Goal: Use online tool/utility: Utilize a website feature to perform a specific function

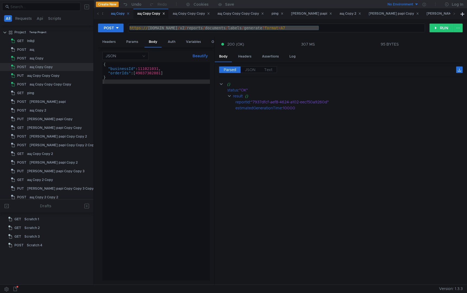
click at [117, 14] on div "ащ Copy" at bounding box center [120, 14] width 19 height 6
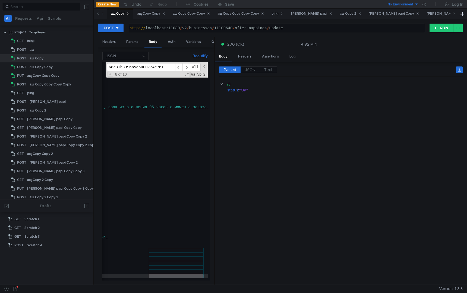
scroll to position [31, 0]
click at [99, 14] on icon at bounding box center [98, 13] width 3 height 3
click at [98, 13] on icon at bounding box center [98, 13] width 3 height 3
click at [130, 14] on div "ащ" at bounding box center [130, 14] width 9 height 6
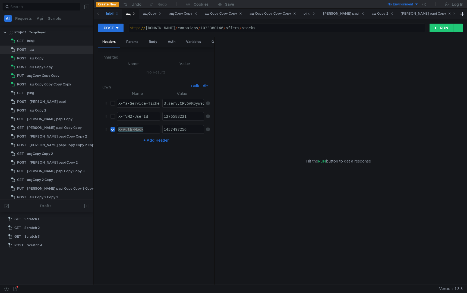
click at [110, 14] on div "lnlbjl" at bounding box center [112, 14] width 12 height 6
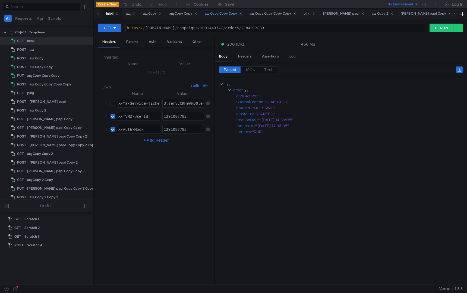
click at [224, 18] on div "ащ Copy Copy Copy" at bounding box center [223, 14] width 44 height 10
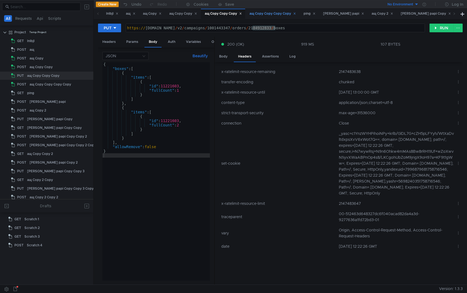
click at [276, 17] on div "ащ Copy Copy Copy Copy" at bounding box center [272, 14] width 53 height 10
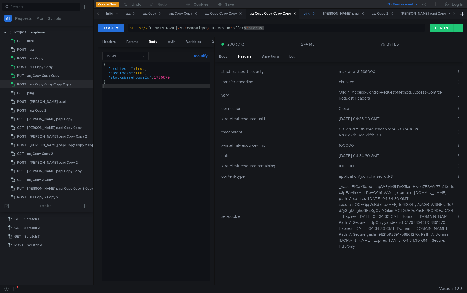
click at [314, 15] on div "ping" at bounding box center [309, 14] width 12 height 6
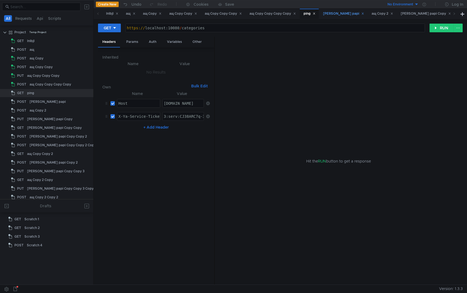
click at [336, 14] on div "[PERSON_NAME] papi" at bounding box center [343, 14] width 41 height 6
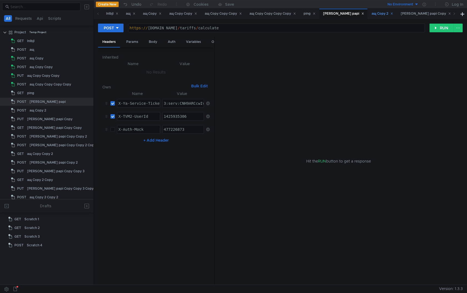
click at [371, 12] on div "ащ Copy 2" at bounding box center [381, 14] width 21 height 6
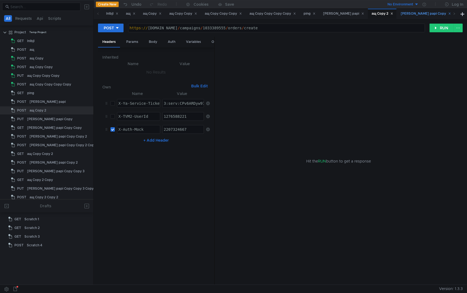
click at [400, 16] on div "[PERSON_NAME] papi Copy" at bounding box center [425, 14] width 50 height 6
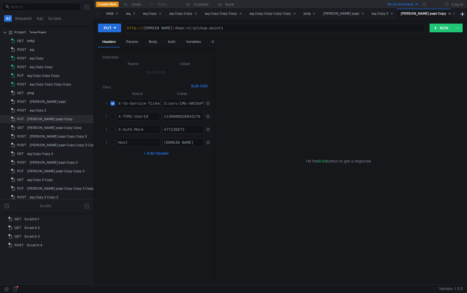
click at [454, 15] on span at bounding box center [454, 14] width 3 height 6
click at [342, 15] on div "[PERSON_NAME] papi Copy Copy" at bounding box center [371, 14] width 59 height 6
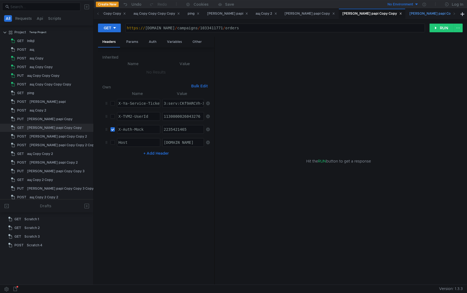
click at [409, 14] on div "[PERSON_NAME] papi Copy Copy 2" at bounding box center [440, 14] width 62 height 6
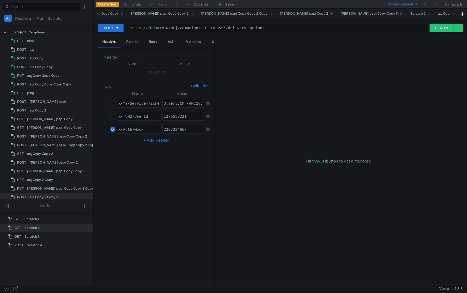
scroll to position [21, 0]
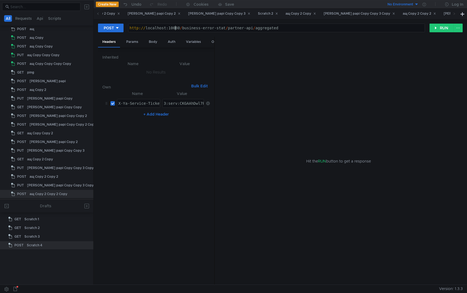
click at [174, 28] on div "http:// localhost:10080 / business-error-stat / partner-api / aggregated" at bounding box center [276, 32] width 296 height 13
type textarea "[URL]"
click at [447, 25] on button "RUN" at bounding box center [441, 28] width 24 height 9
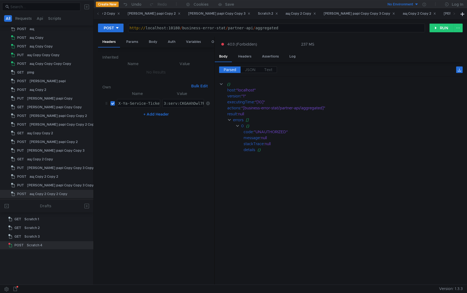
click at [175, 98] on td "3:serv:CKGAAhDwl7PGBiIRCPrfehDepHsg_6nTkaXU_gE:Do0JOVkGRoqKUcMcG0pJoAHLuFTIC_Nv…" at bounding box center [182, 103] width 44 height 13
paste textarea "O-AAhD30fXGBiIRCPrfehDepHsg_6nTkaXU_gE:MplQONTYt7M6J7IFgzJIY-AzN-dZh-qmzFY2_JYv…"
type textarea "3:serv:CO-AAhD30fXGBiIRCPrfehDepHsg_6nTkaXU_gE:MplQONTYt7M6J7IFgzJIY-AzN-dZh-qm…"
click at [195, 191] on nz-table "Name Value X-Ya-Service-Ticket הההההההההההההההההההההההההההההההההההההההההההההההה…" at bounding box center [155, 185] width 107 height 190
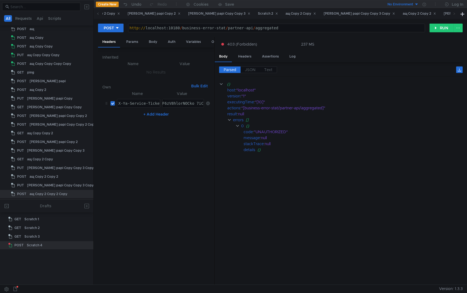
click at [442, 21] on div "POST [URL] http:// localhost:10180 / business-error-stat / partner-api / aggreg…" at bounding box center [280, 152] width 373 height 266
click at [442, 24] on button "RUN" at bounding box center [441, 28] width 24 height 9
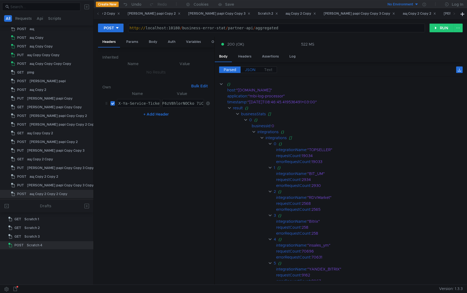
click at [251, 69] on span "JSON" at bounding box center [250, 69] width 11 height 5
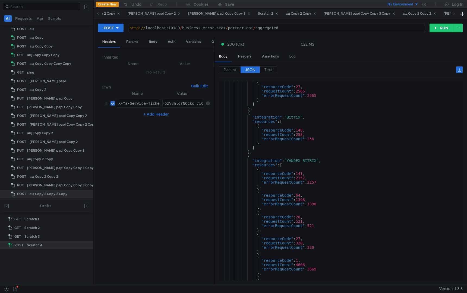
scroll to position [1144, 0]
